Goal: Transaction & Acquisition: Subscribe to service/newsletter

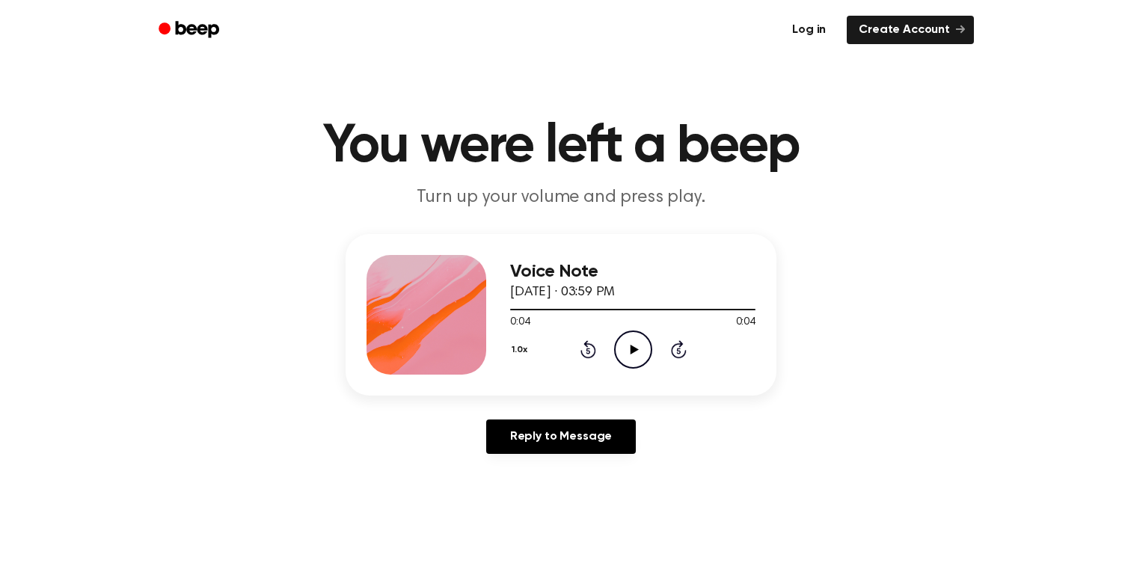
click at [817, 28] on link "Log in" at bounding box center [809, 30] width 58 height 28
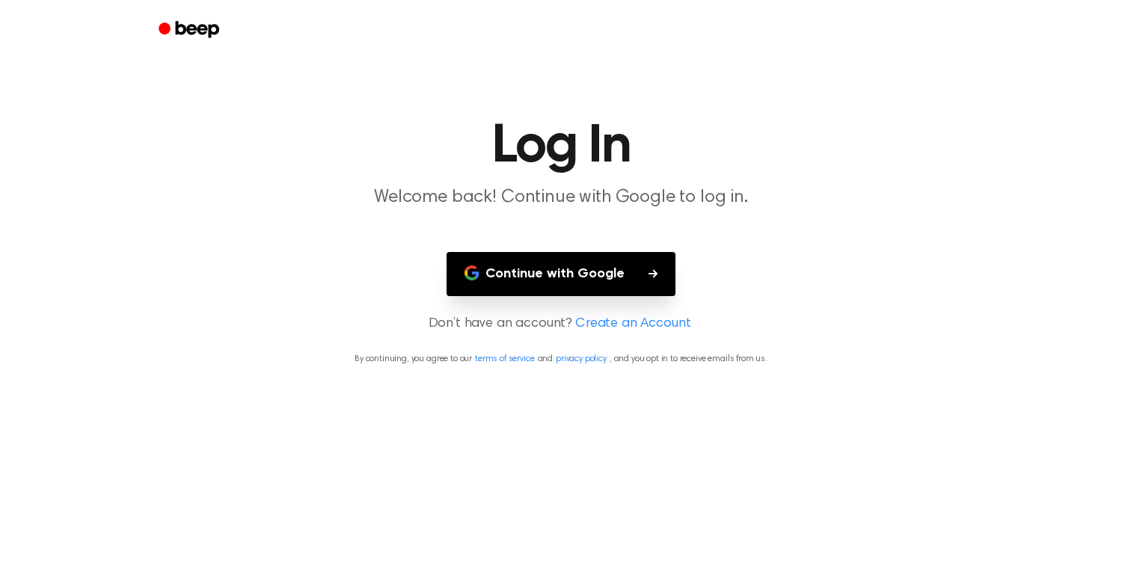
click at [562, 254] on button "Continue with Google" at bounding box center [560, 274] width 229 height 44
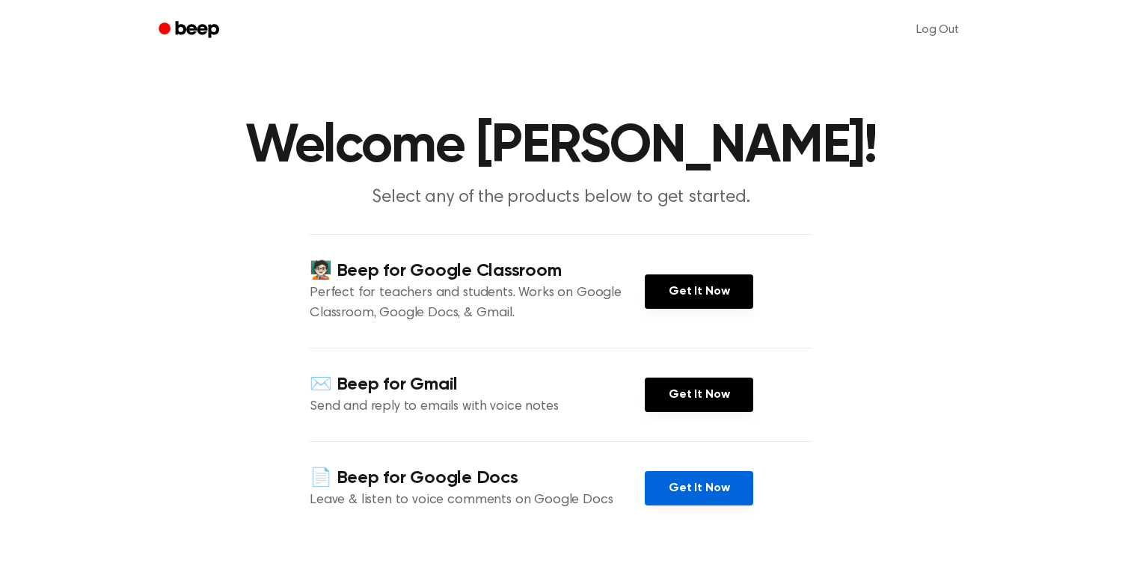
click at [667, 486] on link "Get It Now" at bounding box center [699, 488] width 108 height 34
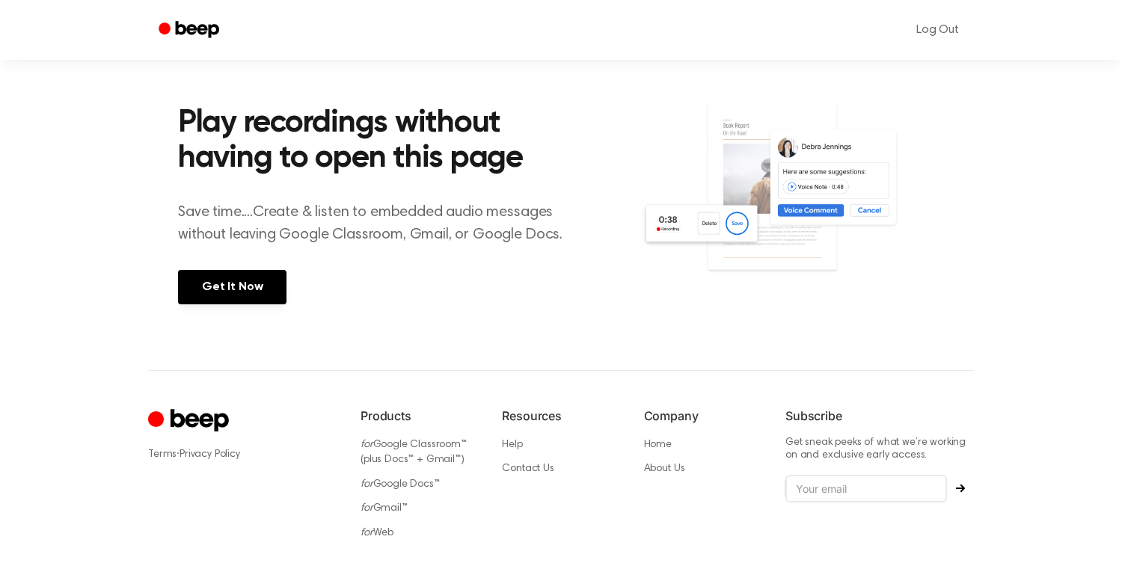
scroll to position [597, 0]
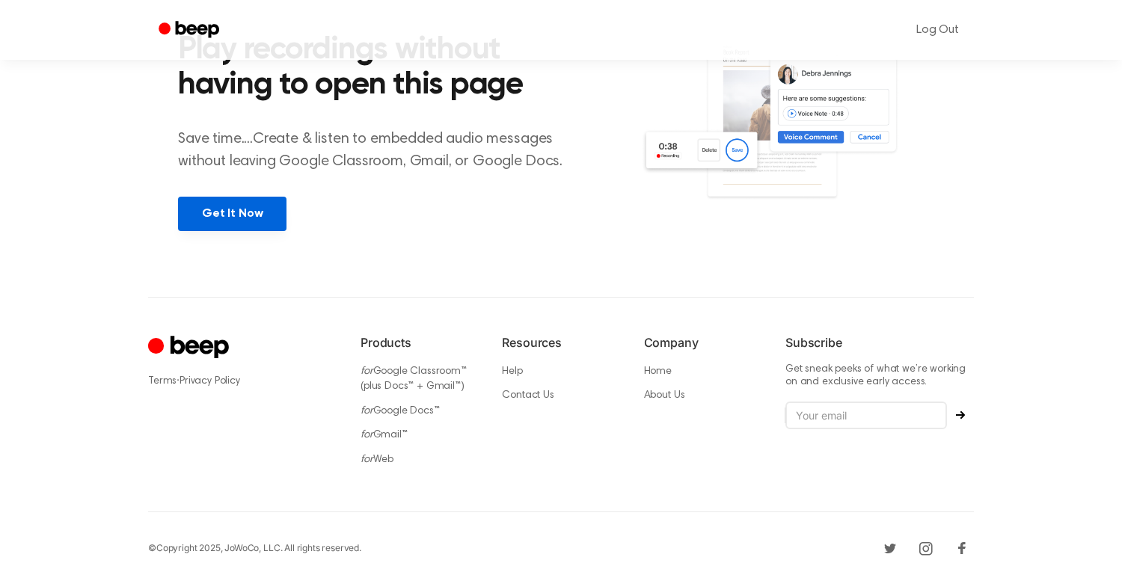
click at [250, 212] on link "Get It Now" at bounding box center [232, 214] width 108 height 34
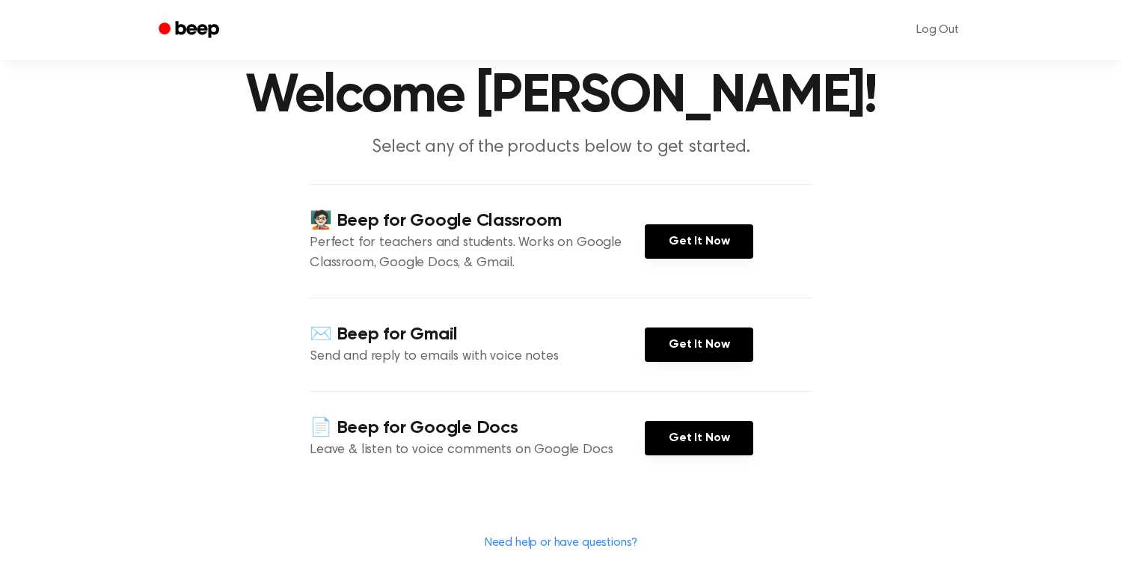
scroll to position [49, 0]
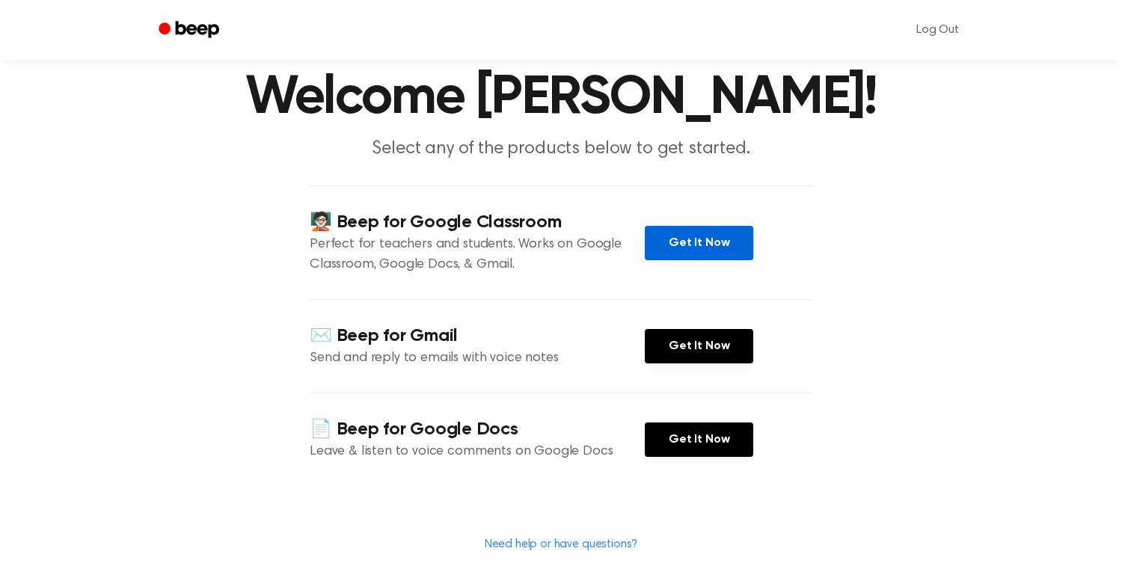
click at [734, 239] on link "Get It Now" at bounding box center [699, 243] width 108 height 34
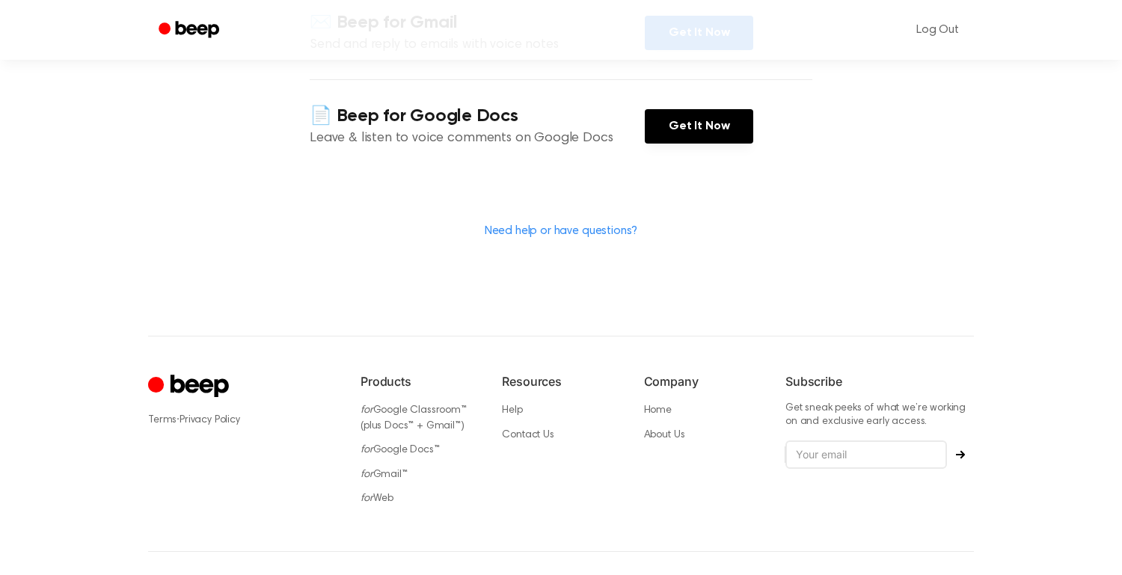
scroll to position [0, 0]
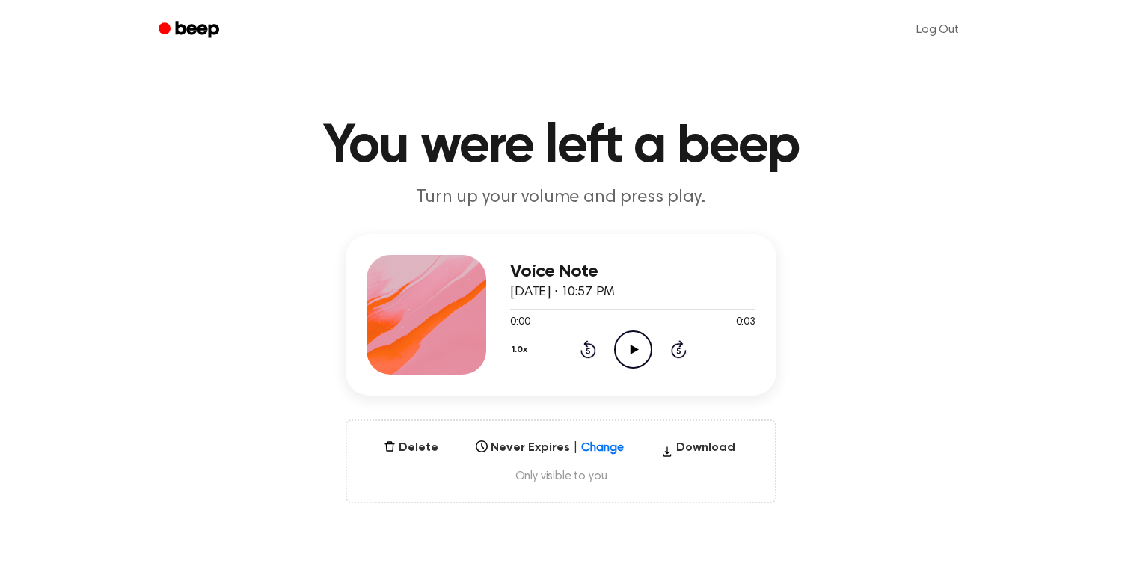
click at [642, 351] on icon "Play Audio" at bounding box center [633, 350] width 38 height 38
click at [633, 353] on icon "Play Audio" at bounding box center [633, 350] width 38 height 38
